Goal: Communication & Community: Ask a question

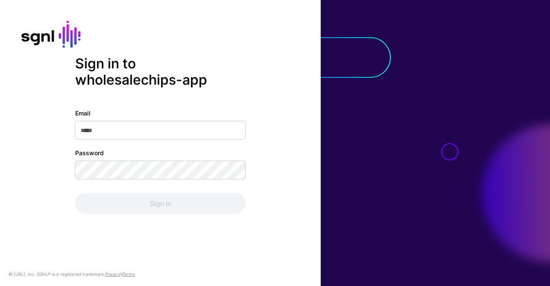
click at [191, 125] on input "Email" at bounding box center [160, 130] width 171 height 19
click at [0, 285] on com-1password-button at bounding box center [0, 286] width 0 height 0
click at [215, 156] on div "Password" at bounding box center [160, 163] width 171 height 31
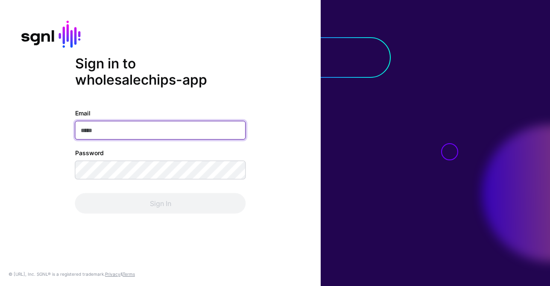
click at [185, 132] on input "Email" at bounding box center [160, 130] width 171 height 19
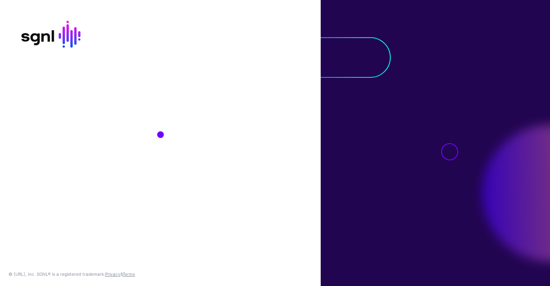
click at [150, 161] on div at bounding box center [160, 134] width 171 height 62
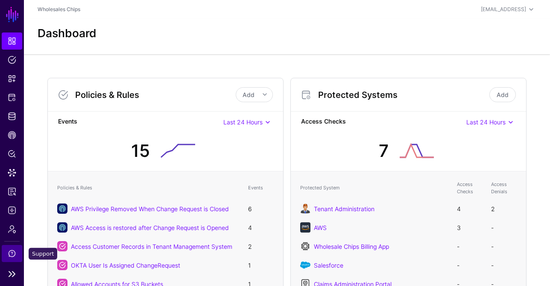
click at [11, 258] on link "Support" at bounding box center [12, 253] width 21 height 17
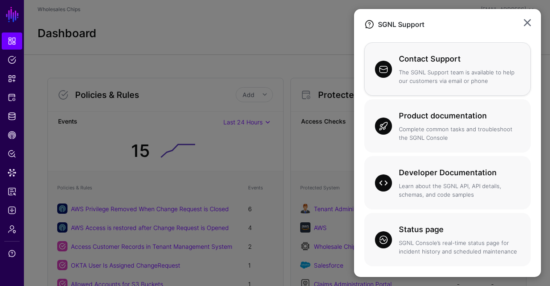
click at [436, 71] on p "The SGNL Support team is available to help our customers via email or phone" at bounding box center [459, 76] width 121 height 17
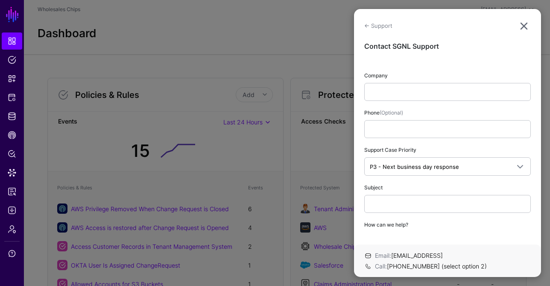
scroll to position [119, 0]
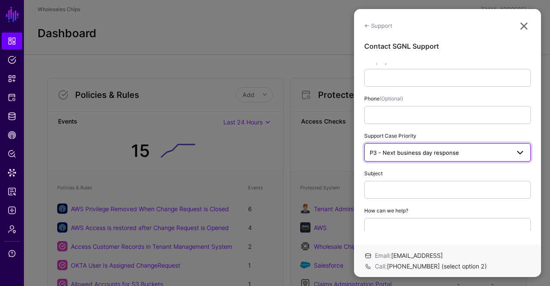
click at [421, 154] on span "P3 - Next business day response" at bounding box center [414, 152] width 89 height 7
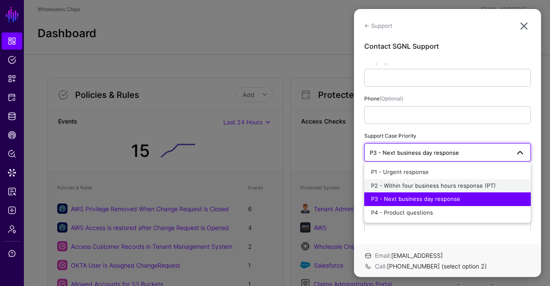
click at [421, 189] on button "P2 - Within four business hours response (PT)" at bounding box center [447, 186] width 167 height 14
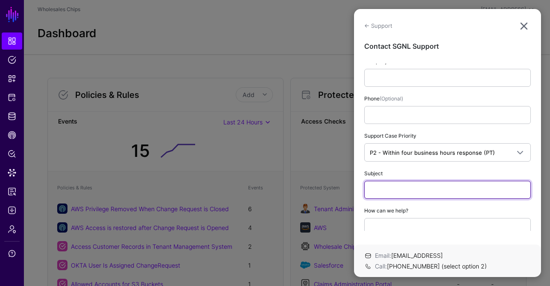
click at [405, 190] on input "text" at bounding box center [447, 190] width 167 height 18
click at [411, 185] on input "**********" at bounding box center [447, 190] width 167 height 18
type input "**********"
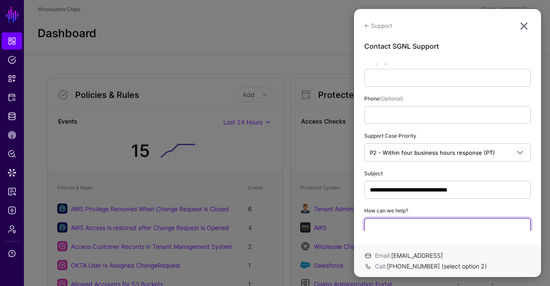
click at [413, 220] on textarea at bounding box center [447, 244] width 167 height 52
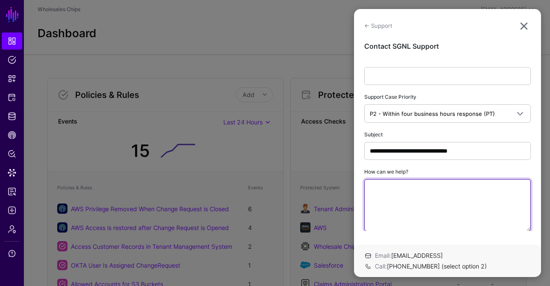
scroll to position [162, 0]
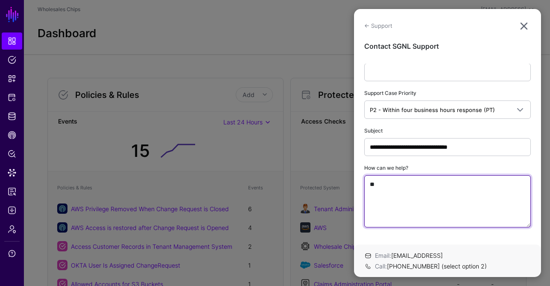
type textarea "*"
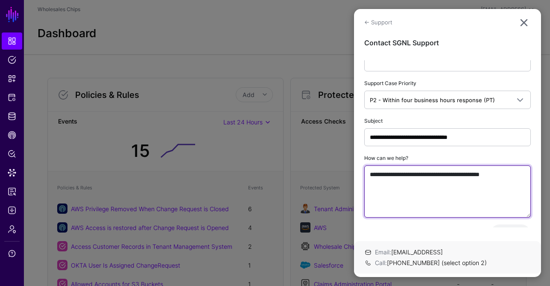
scroll to position [166, 0]
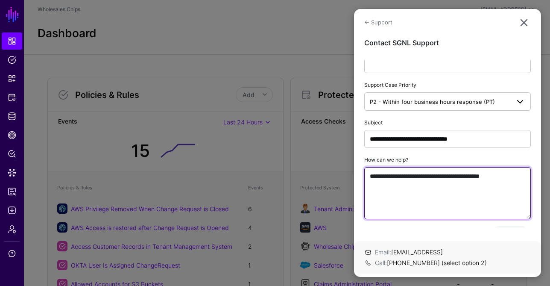
type textarea "**********"
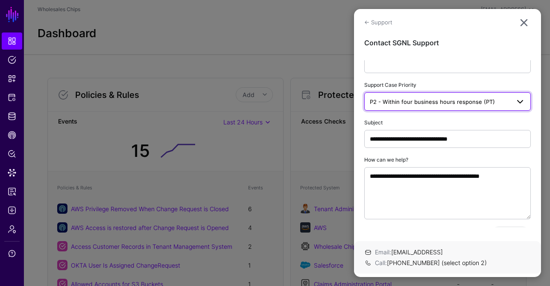
click at [440, 100] on span "P2 - Within four business hours response (PT)" at bounding box center [432, 101] width 125 height 7
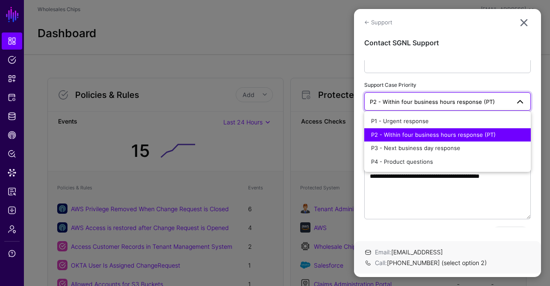
click at [433, 132] on span "P2 - Within four business hours response (PT)" at bounding box center [433, 134] width 125 height 7
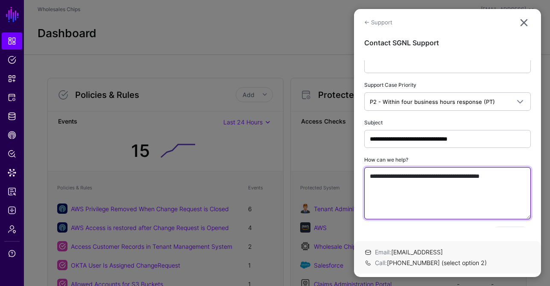
click at [446, 198] on textarea "**********" at bounding box center [447, 193] width 167 height 52
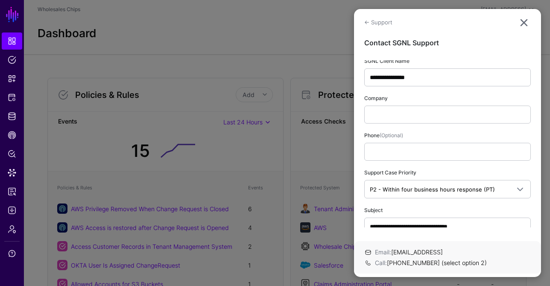
scroll to position [12, 0]
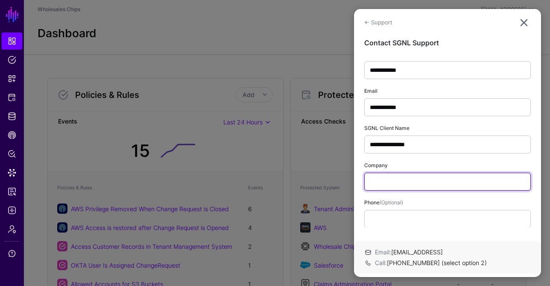
click at [431, 186] on input "text" at bounding box center [447, 182] width 167 height 18
type input "****"
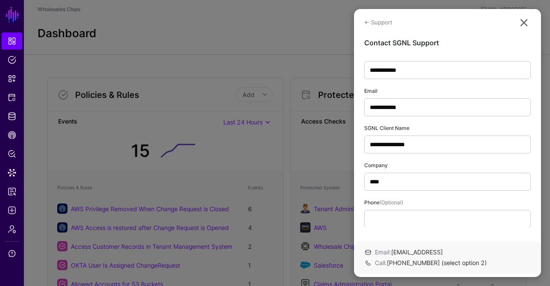
click at [455, 197] on div "Phone (Optional)" at bounding box center [447, 212] width 167 height 30
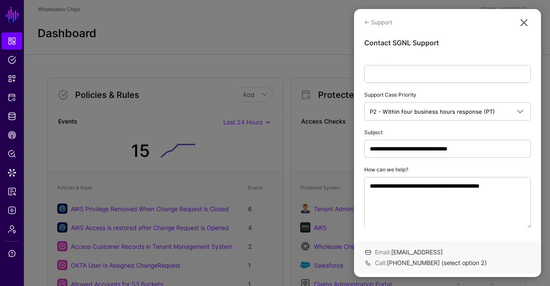
scroll to position [207, 0]
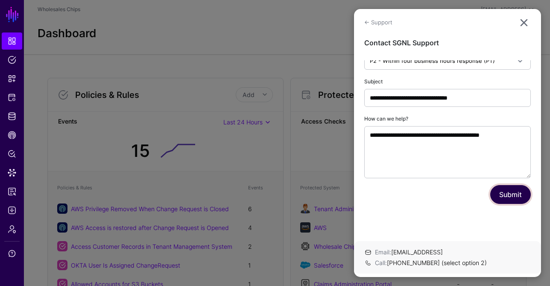
click at [503, 192] on button "Submit" at bounding box center [511, 194] width 41 height 19
